Goal: Transaction & Acquisition: Purchase product/service

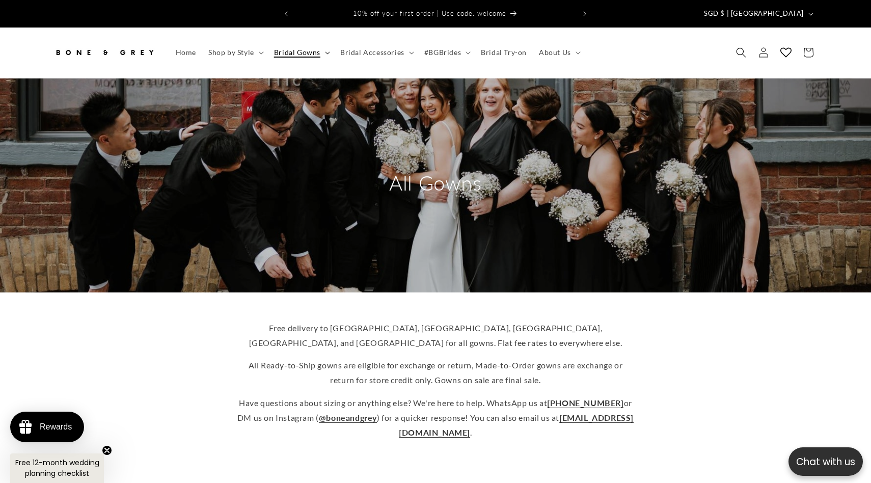
click at [315, 48] on span "Bridal Gowns" at bounding box center [297, 52] width 46 height 9
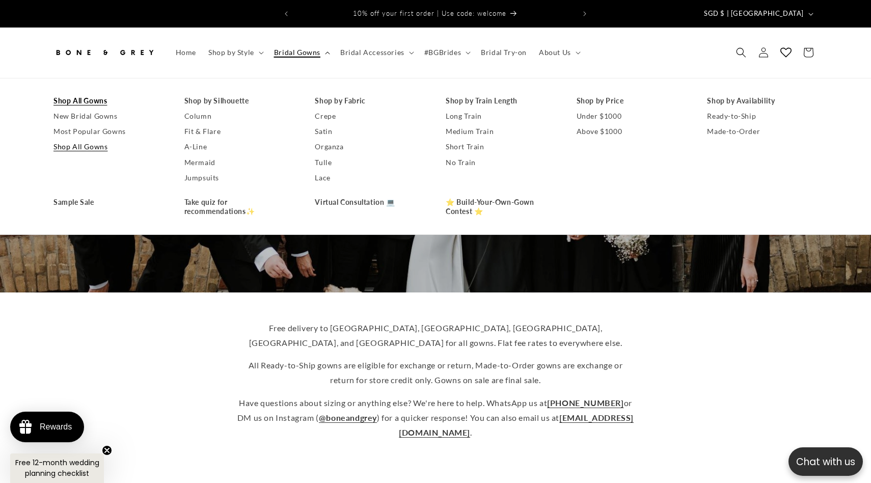
click at [315, 48] on span "Bridal Gowns" at bounding box center [297, 52] width 46 height 9
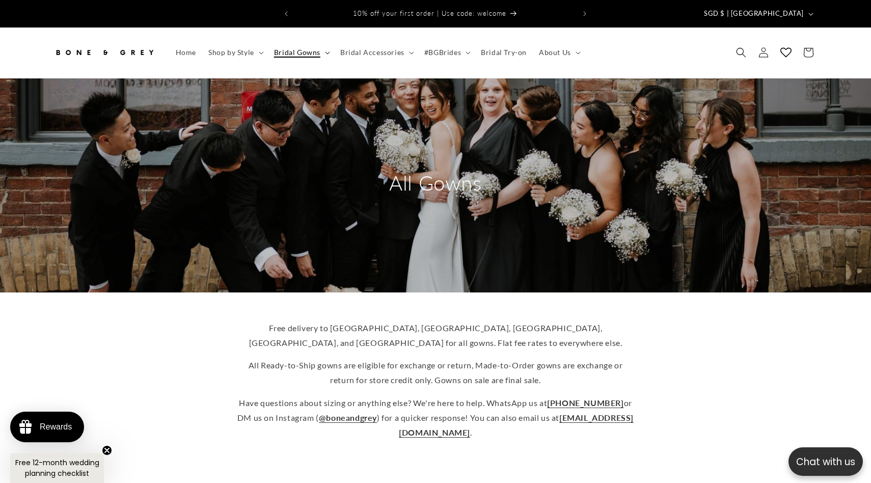
click at [315, 48] on span "Bridal Gowns" at bounding box center [297, 52] width 46 height 9
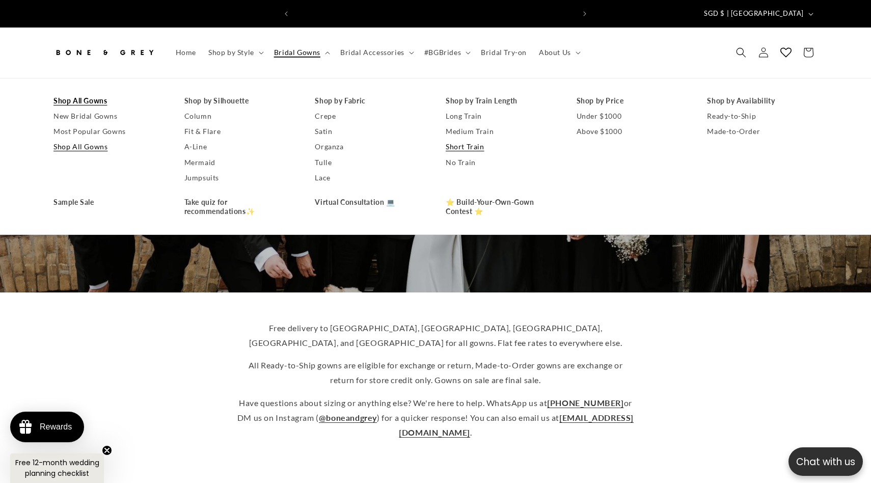
scroll to position [0, 280]
click at [458, 155] on link "No Train" at bounding box center [501, 162] width 111 height 15
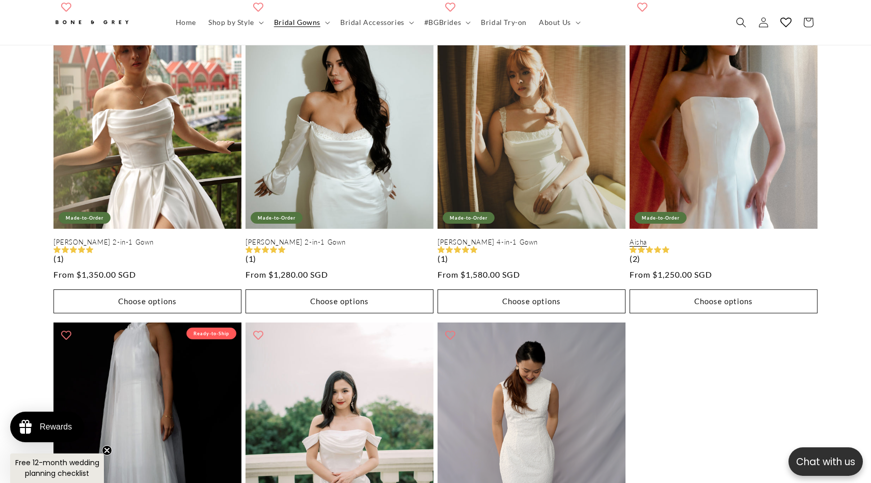
scroll to position [909, 0]
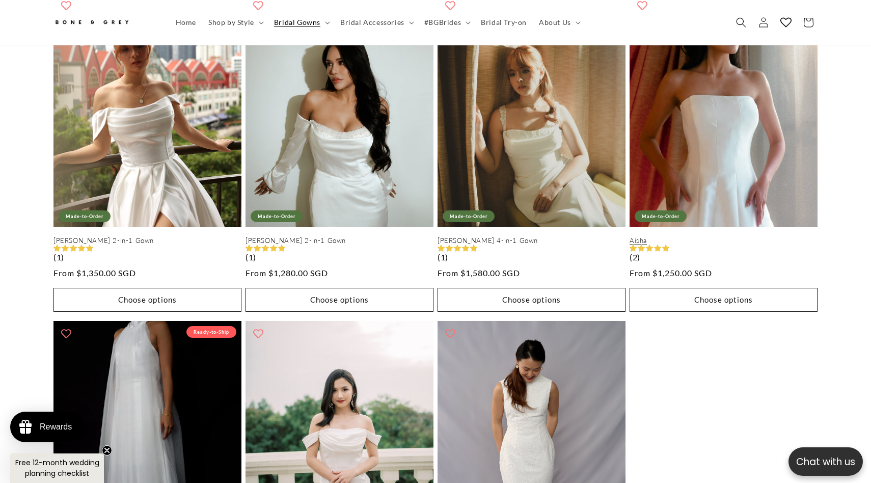
click at [696, 236] on link "Aisha" at bounding box center [724, 240] width 188 height 9
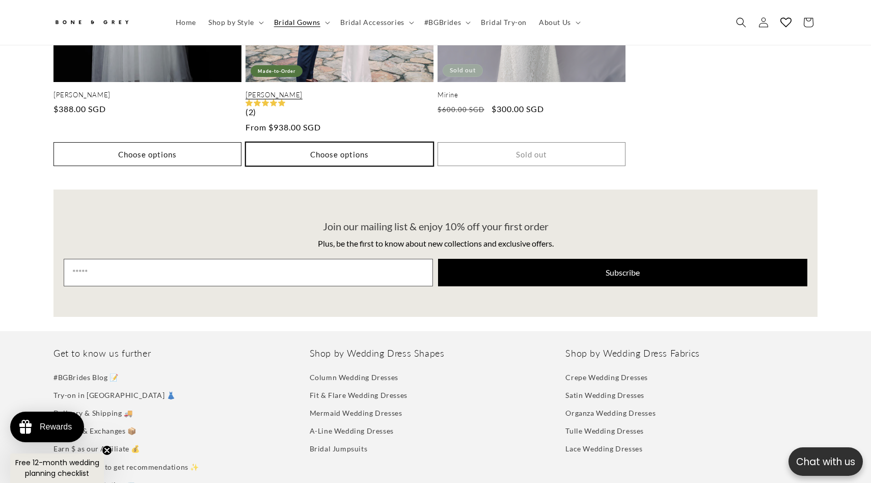
scroll to position [1271, 0]
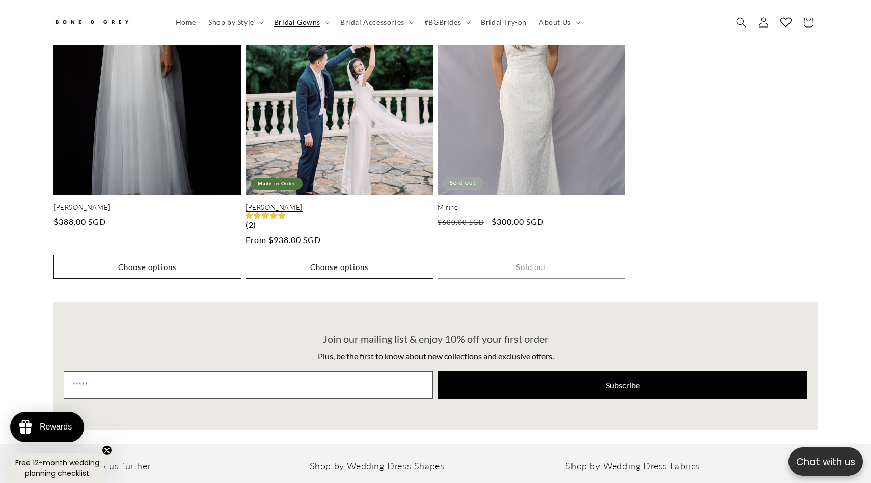
click at [381, 203] on link "[PERSON_NAME]" at bounding box center [340, 207] width 188 height 9
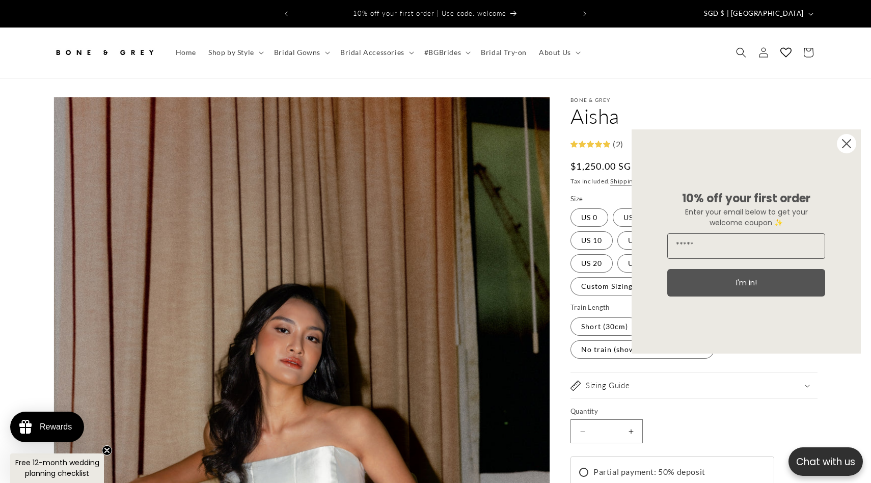
click at [853, 139] on circle "Close dialog" at bounding box center [846, 143] width 19 height 19
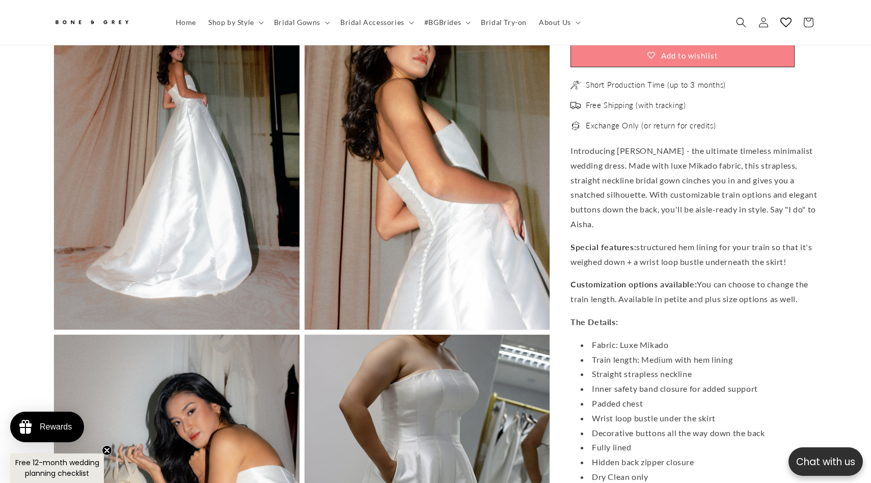
scroll to position [0, 560]
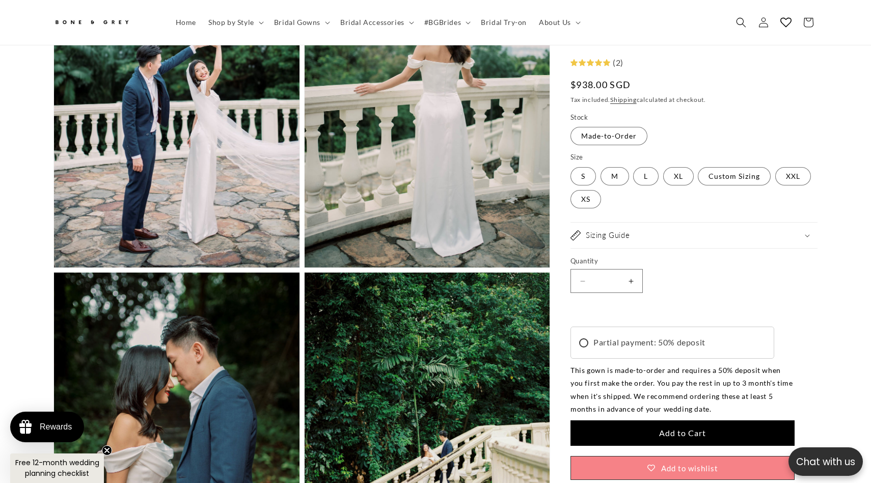
scroll to position [0, 280]
